Goal: Information Seeking & Learning: Check status

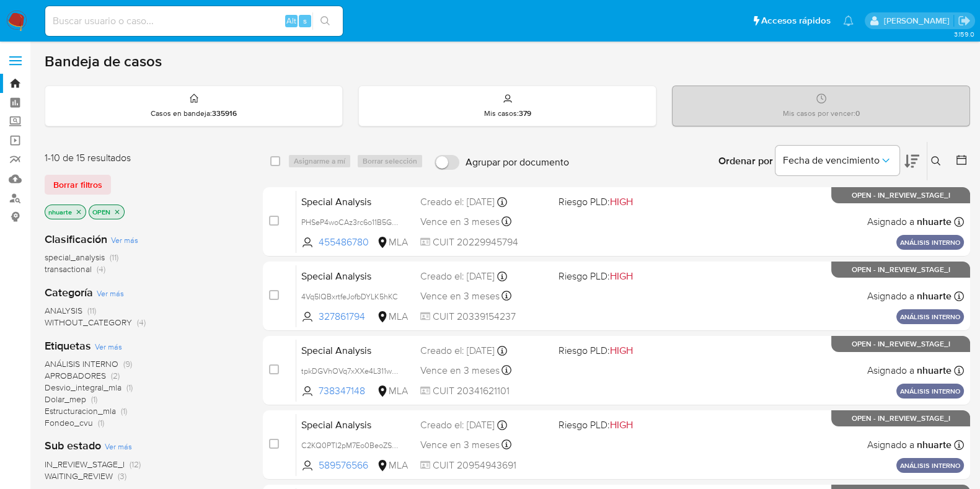
click at [68, 11] on div "Alt s" at bounding box center [193, 21] width 297 height 30
click at [64, 21] on input at bounding box center [193, 21] width 297 height 16
click at [167, 24] on input at bounding box center [193, 21] width 297 height 16
paste input "122697605"
type input "122697605"
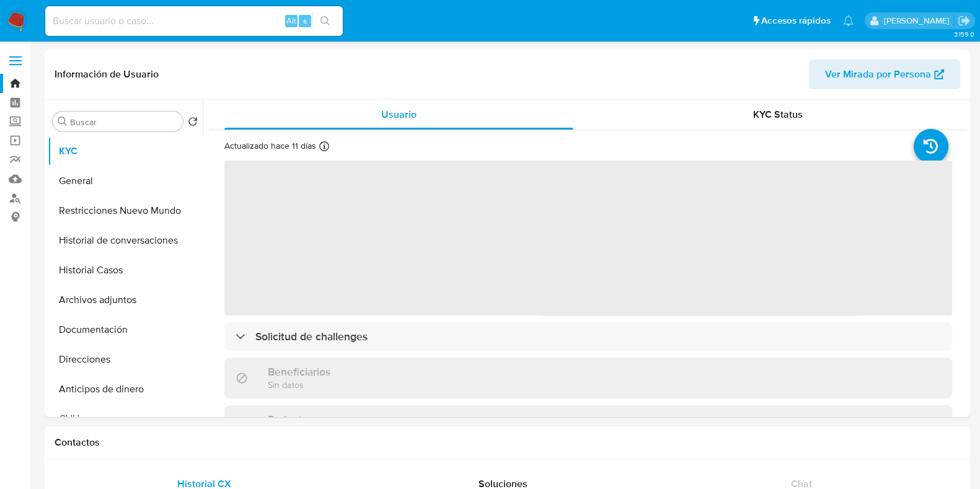
select select "10"
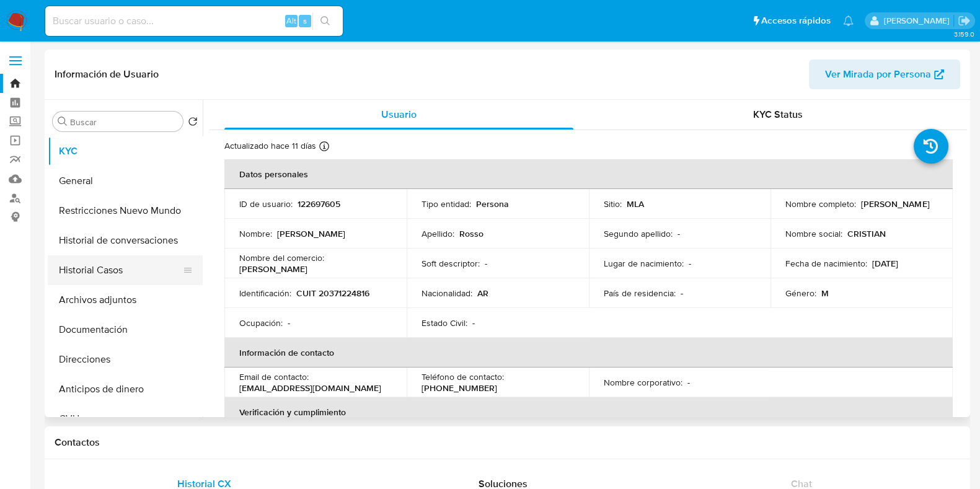
click at [102, 280] on button "Historial Casos" at bounding box center [120, 270] width 145 height 30
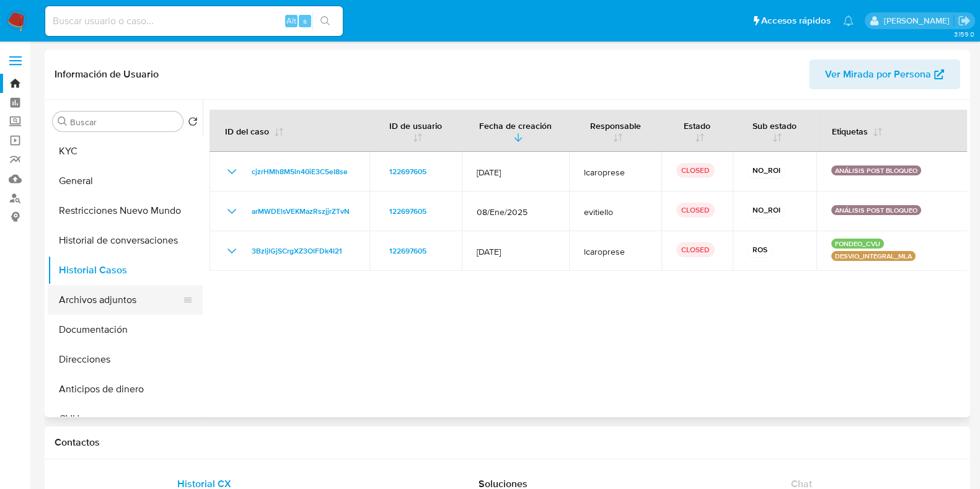
click at [125, 296] on button "Archivos adjuntos" at bounding box center [120, 300] width 145 height 30
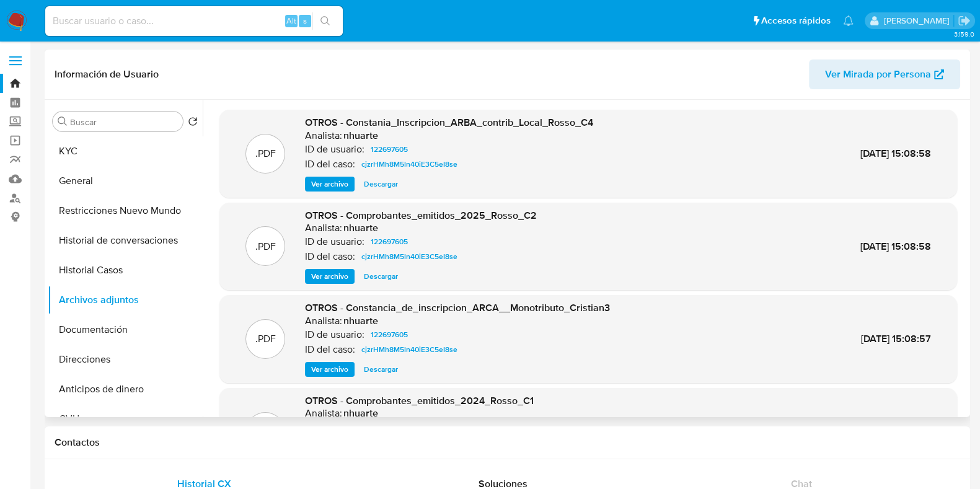
click at [498, 339] on div "ID de usuario: 122697605" at bounding box center [457, 334] width 305 height 15
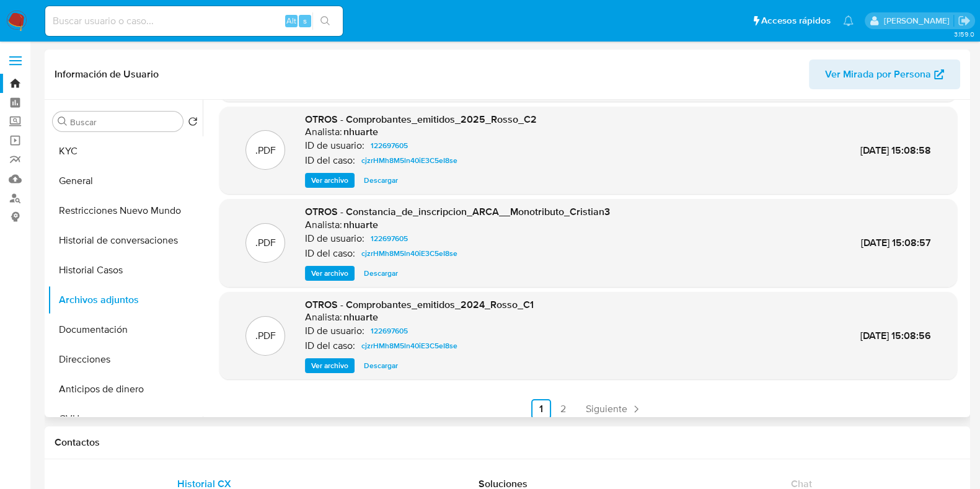
scroll to position [104, 0]
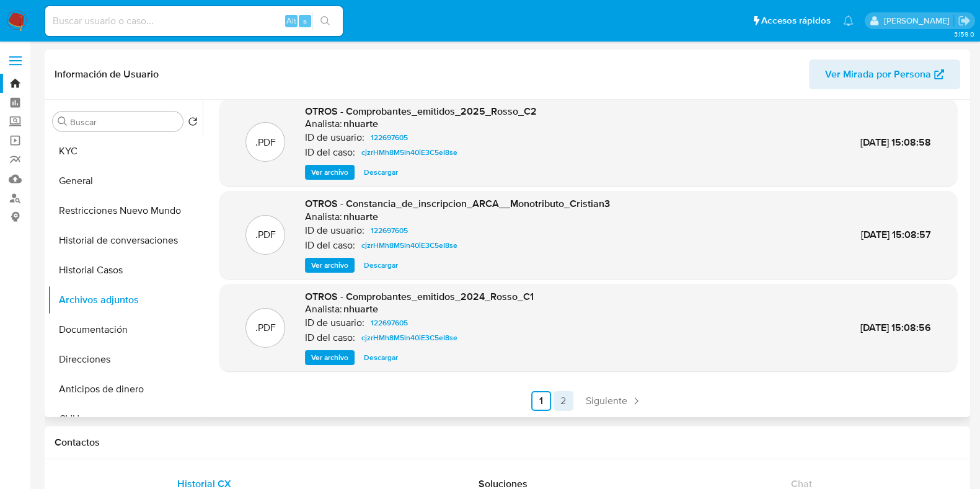
click at [555, 405] on link "2" at bounding box center [563, 401] width 20 height 20
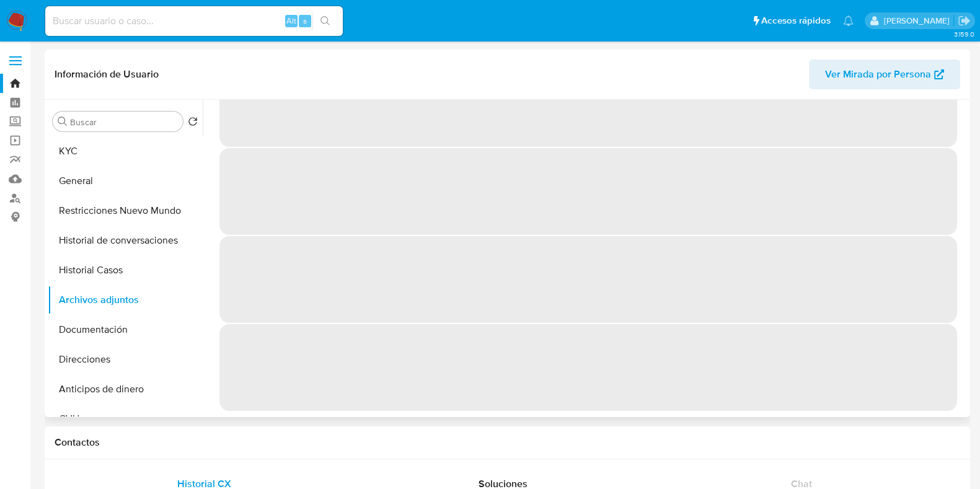
scroll to position [0, 0]
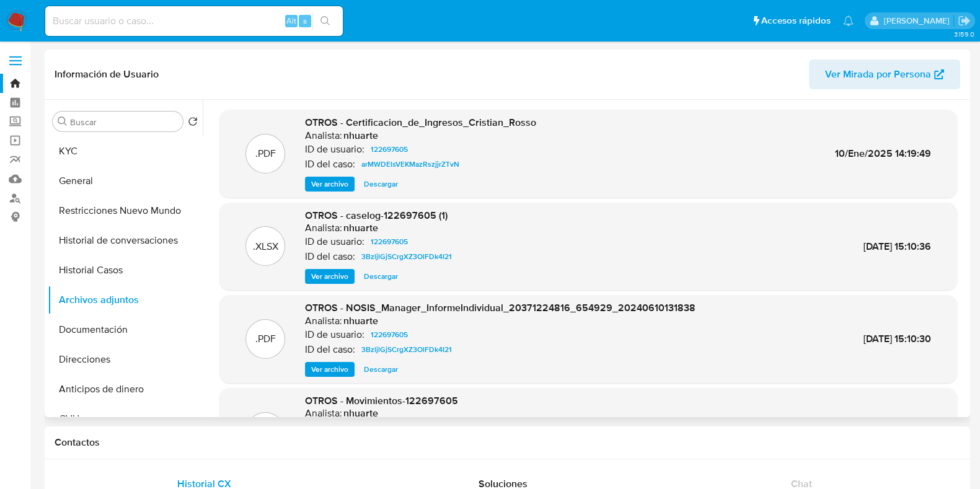
click at [381, 281] on span "Descargar" at bounding box center [381, 276] width 34 height 12
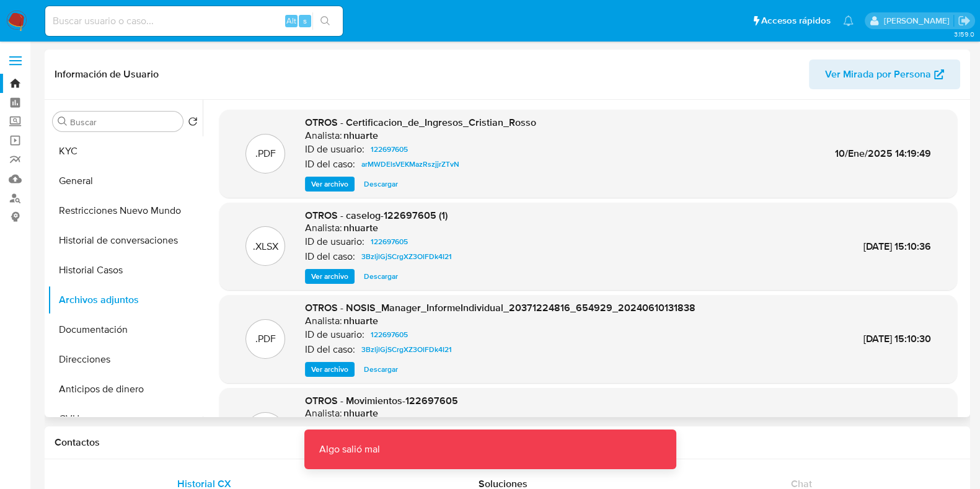
click at [381, 369] on span "Descargar" at bounding box center [381, 369] width 34 height 12
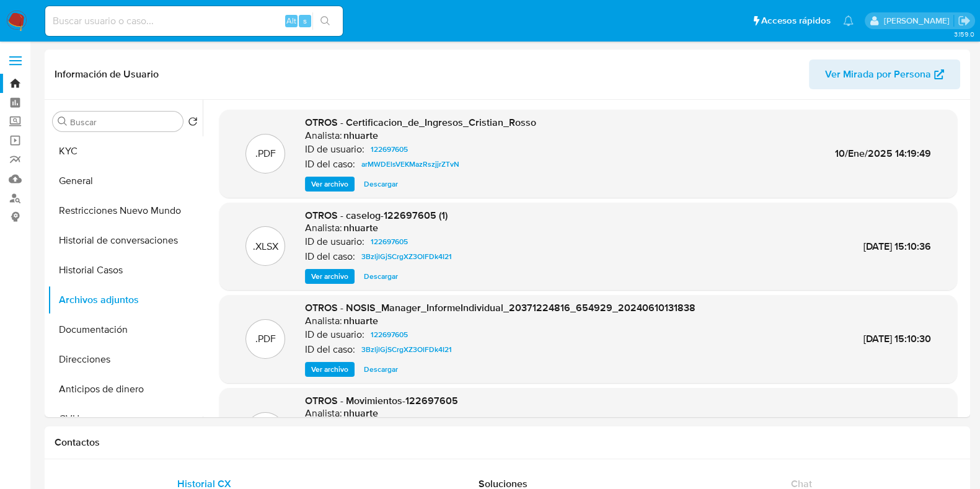
click at [14, 82] on link "Bandeja" at bounding box center [73, 83] width 147 height 19
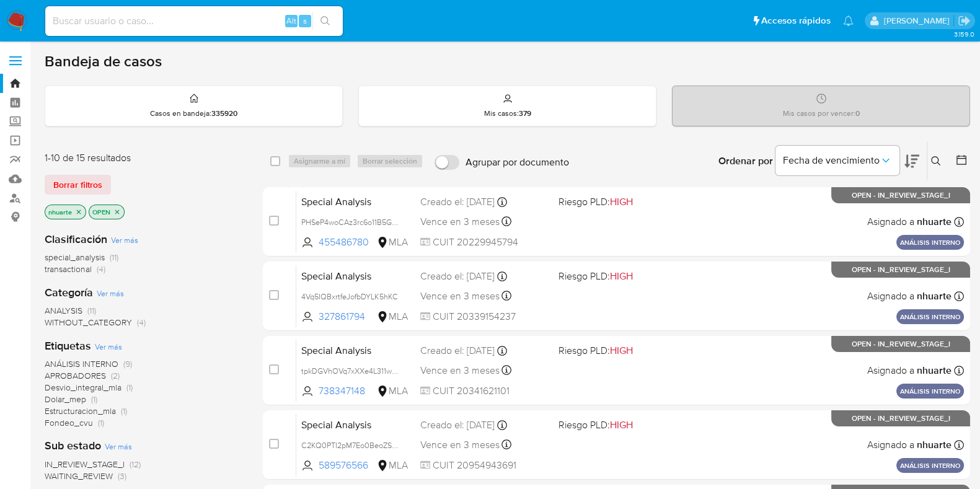
click at [234, 222] on div "Clasificación Ver más special_analysis (11) transactional (4) Categoría Ver más…" at bounding box center [144, 432] width 198 height 421
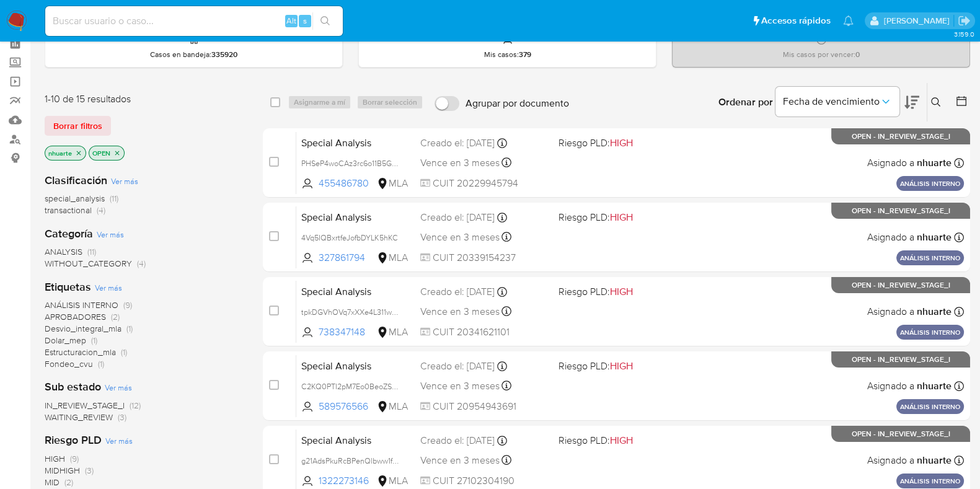
scroll to position [61, 0]
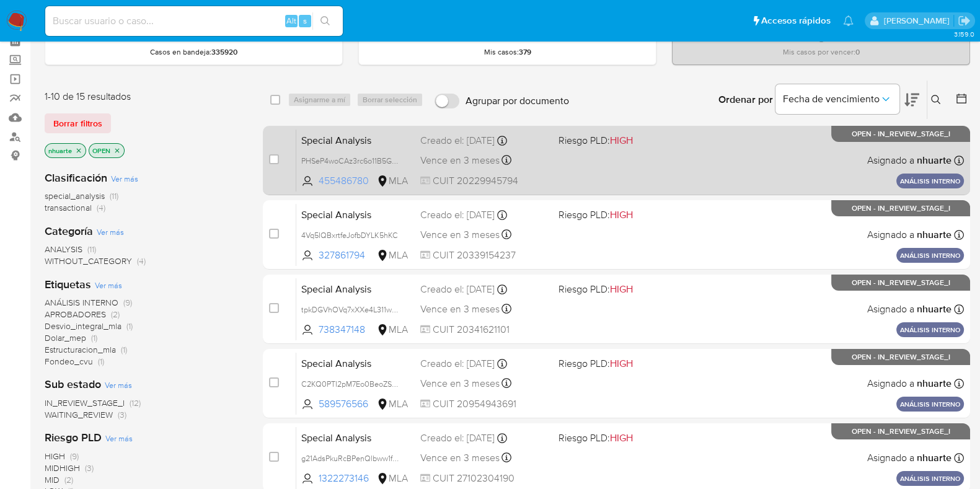
click at [348, 175] on span "455486780" at bounding box center [346, 181] width 56 height 14
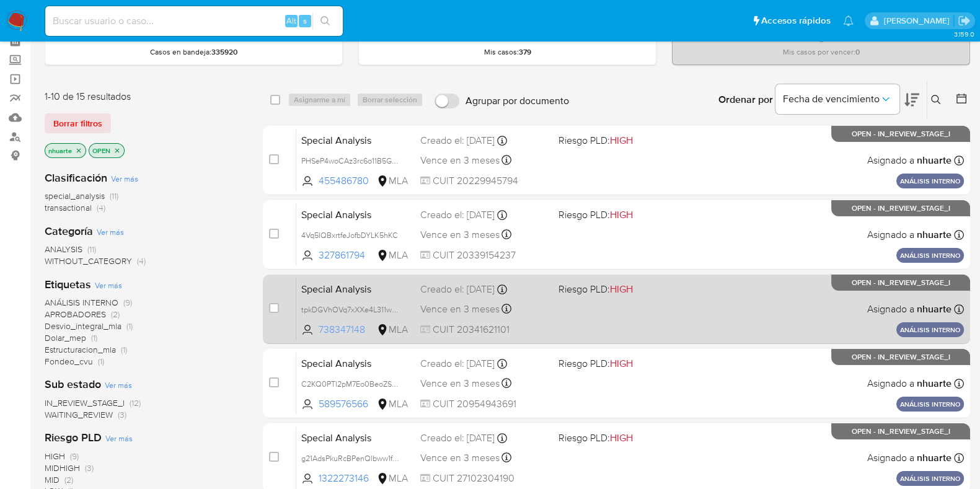
click at [342, 333] on span "738347148" at bounding box center [346, 330] width 56 height 14
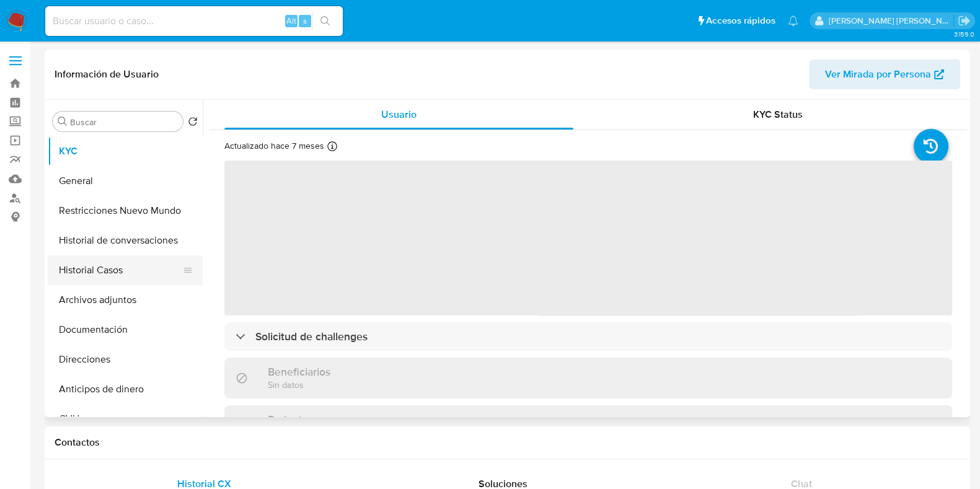
select select "10"
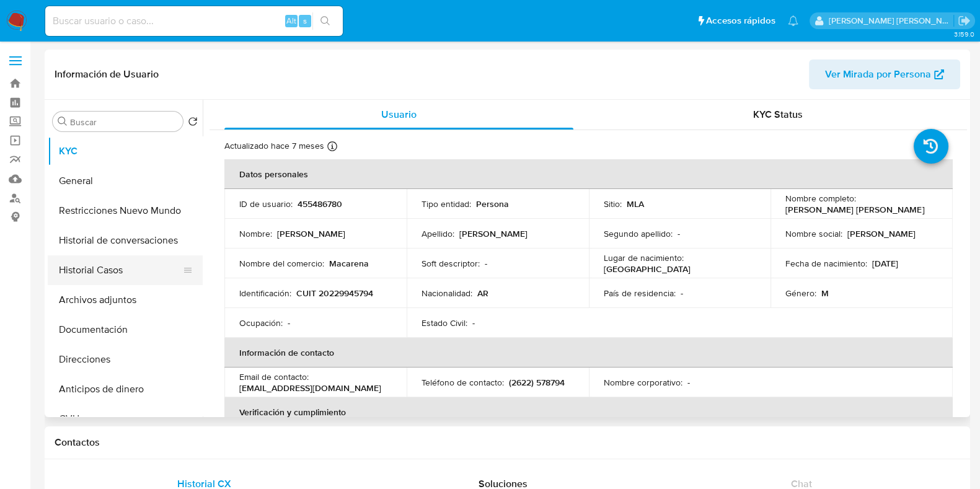
click at [161, 265] on button "Historial Casos" at bounding box center [120, 270] width 145 height 30
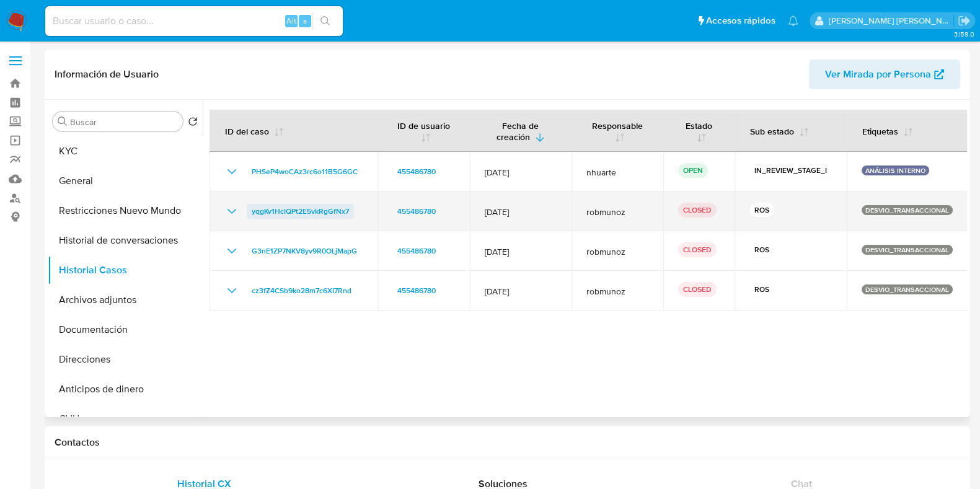
click at [292, 208] on span "yqgKv1HcIQPt2E5vkRgGfNx7" at bounding box center [300, 211] width 97 height 15
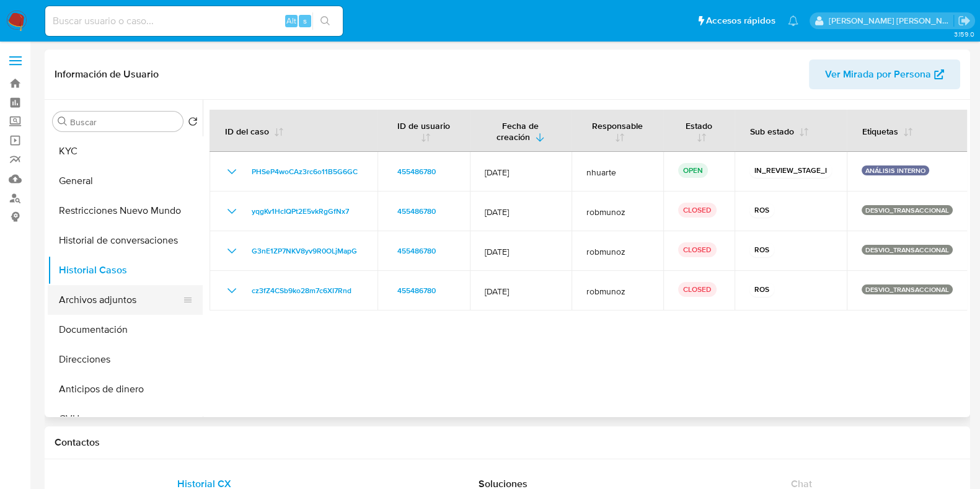
click at [103, 305] on button "Archivos adjuntos" at bounding box center [120, 300] width 145 height 30
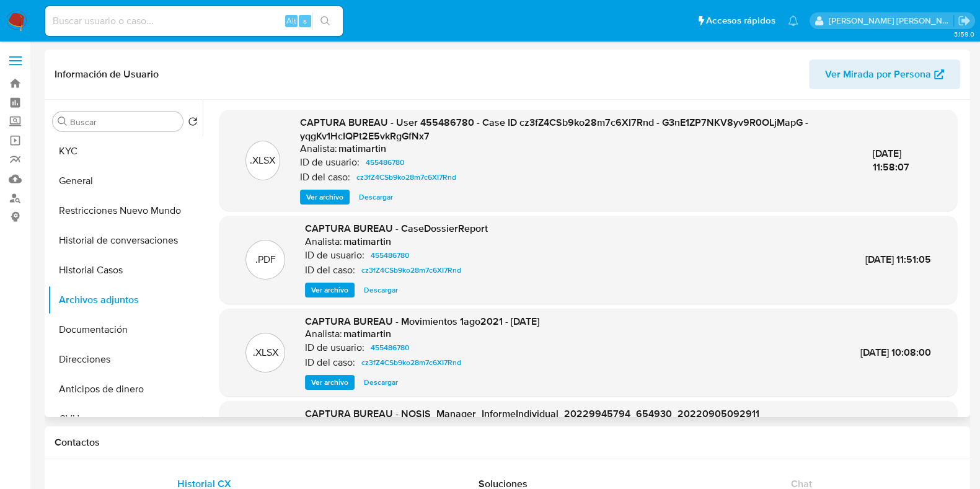
click at [388, 91] on div "Información de Usuario Ver Mirada por Persona" at bounding box center [507, 75] width 925 height 50
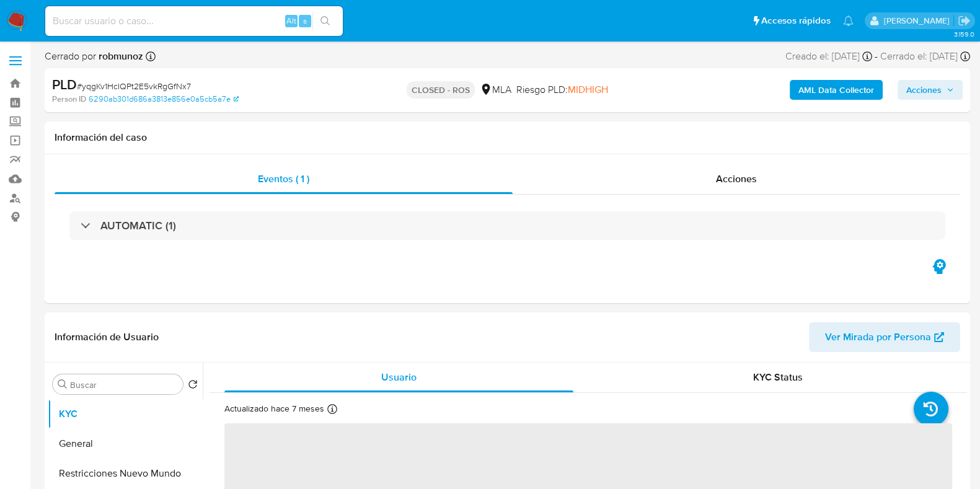
select select "10"
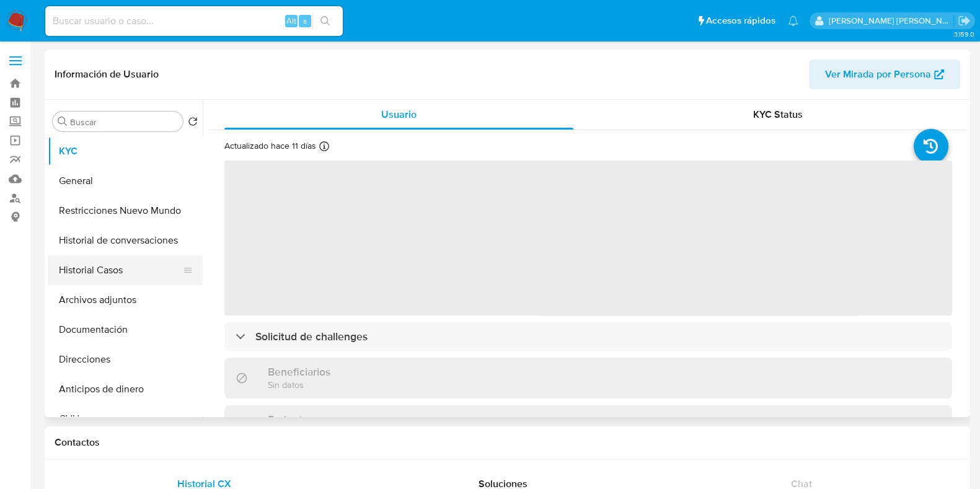
click at [110, 281] on button "Historial Casos" at bounding box center [120, 270] width 145 height 30
select select "10"
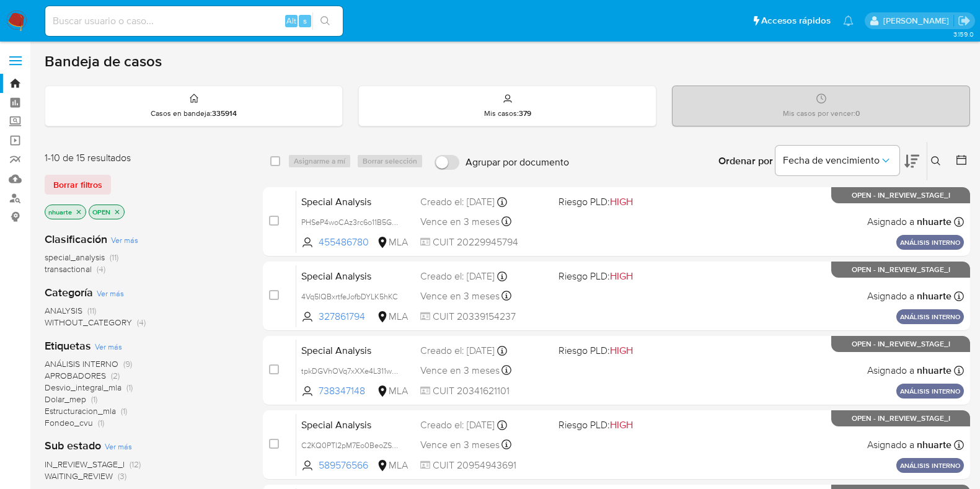
scroll to position [77, 0]
